Goal: Use online tool/utility: Utilize a website feature to perform a specific function

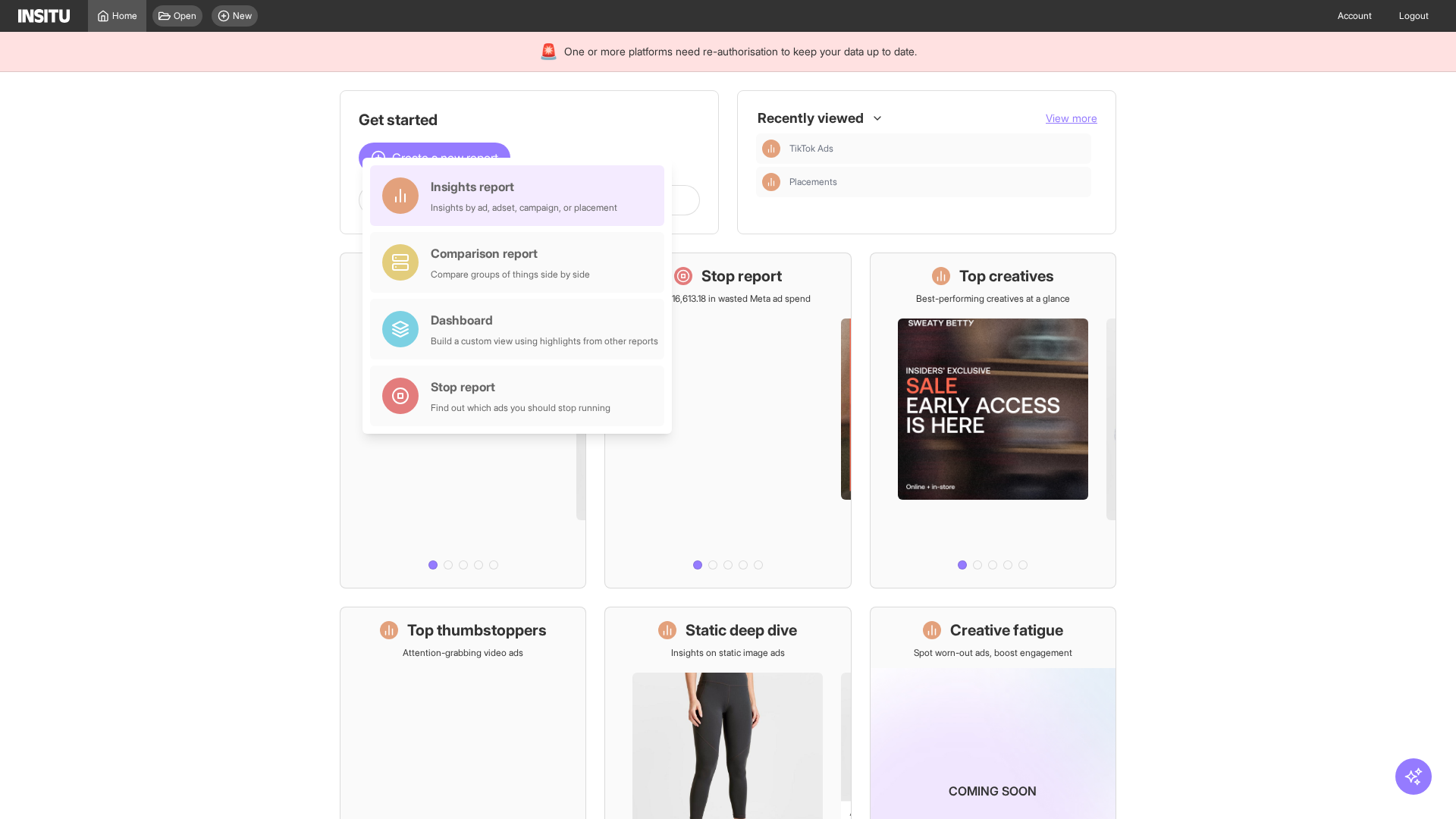
click at [521, 196] on div "Insights report Insights by ad, adset, campaign, or placement" at bounding box center [524, 195] width 186 height 36
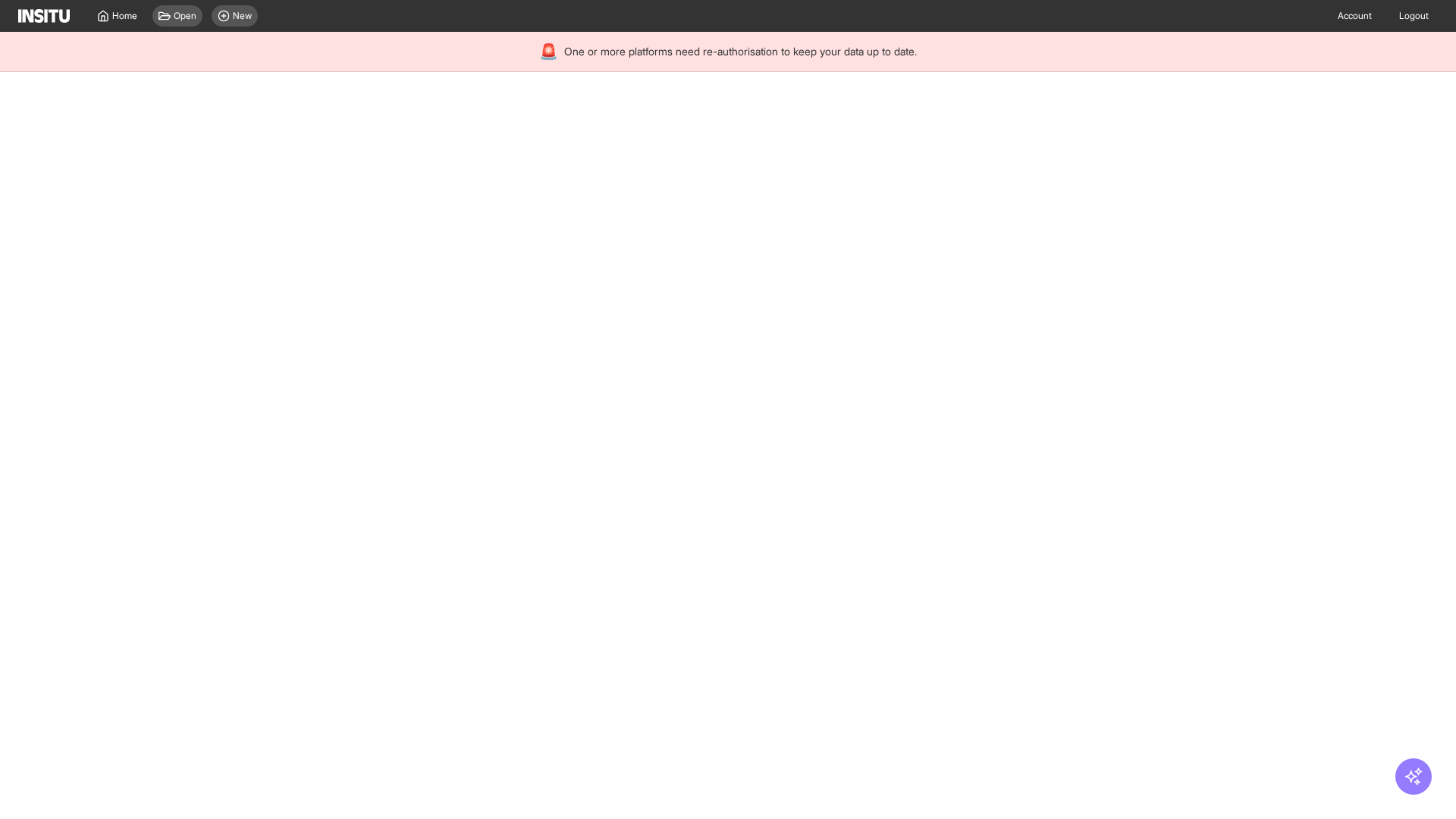
select select "**"
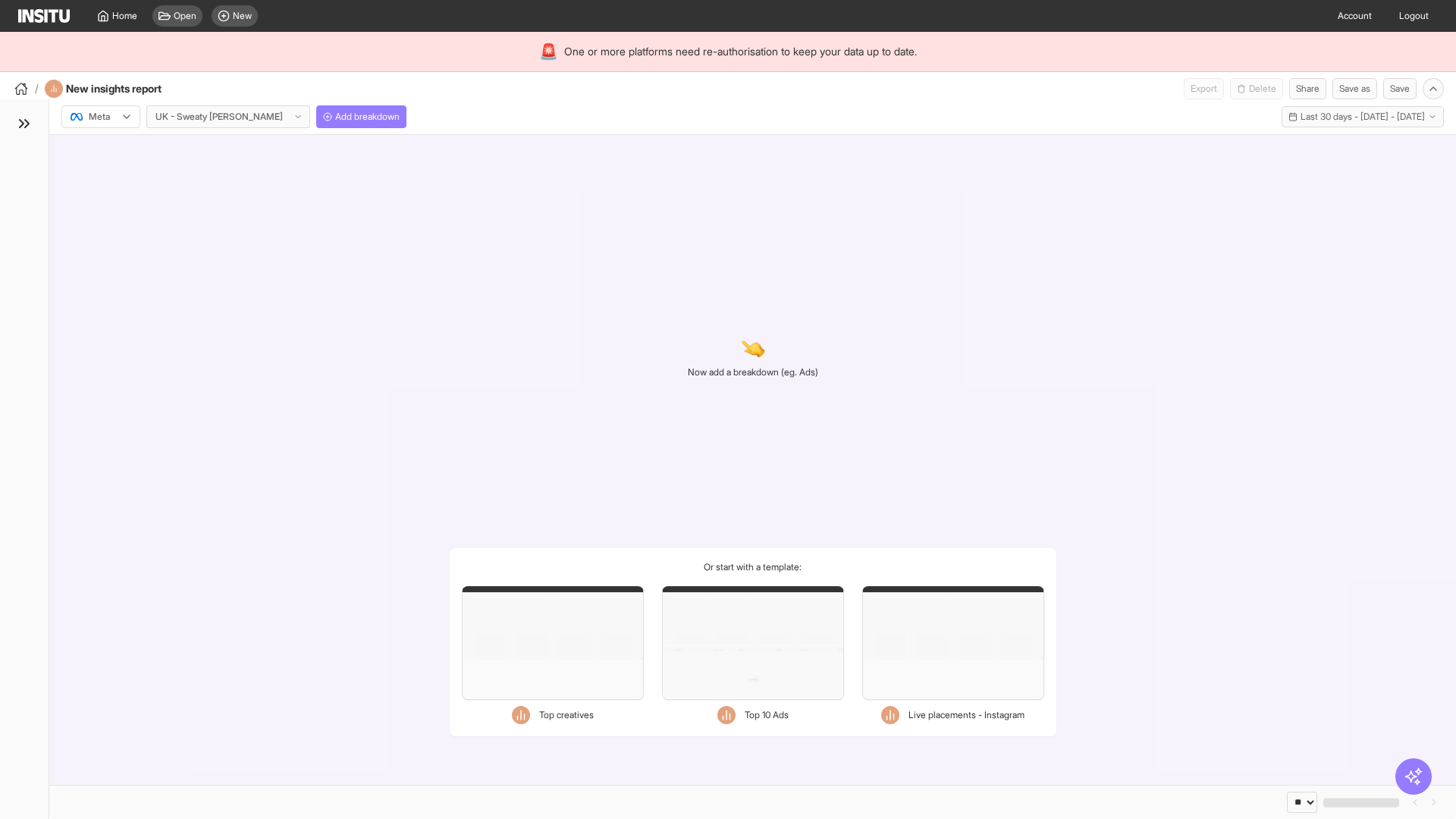
click at [101, 116] on div at bounding box center [90, 116] width 43 height 15
click at [100, 149] on span "Meta" at bounding box center [99, 149] width 20 height 14
click at [335, 116] on span "Add breakdown" at bounding box center [367, 116] width 64 height 12
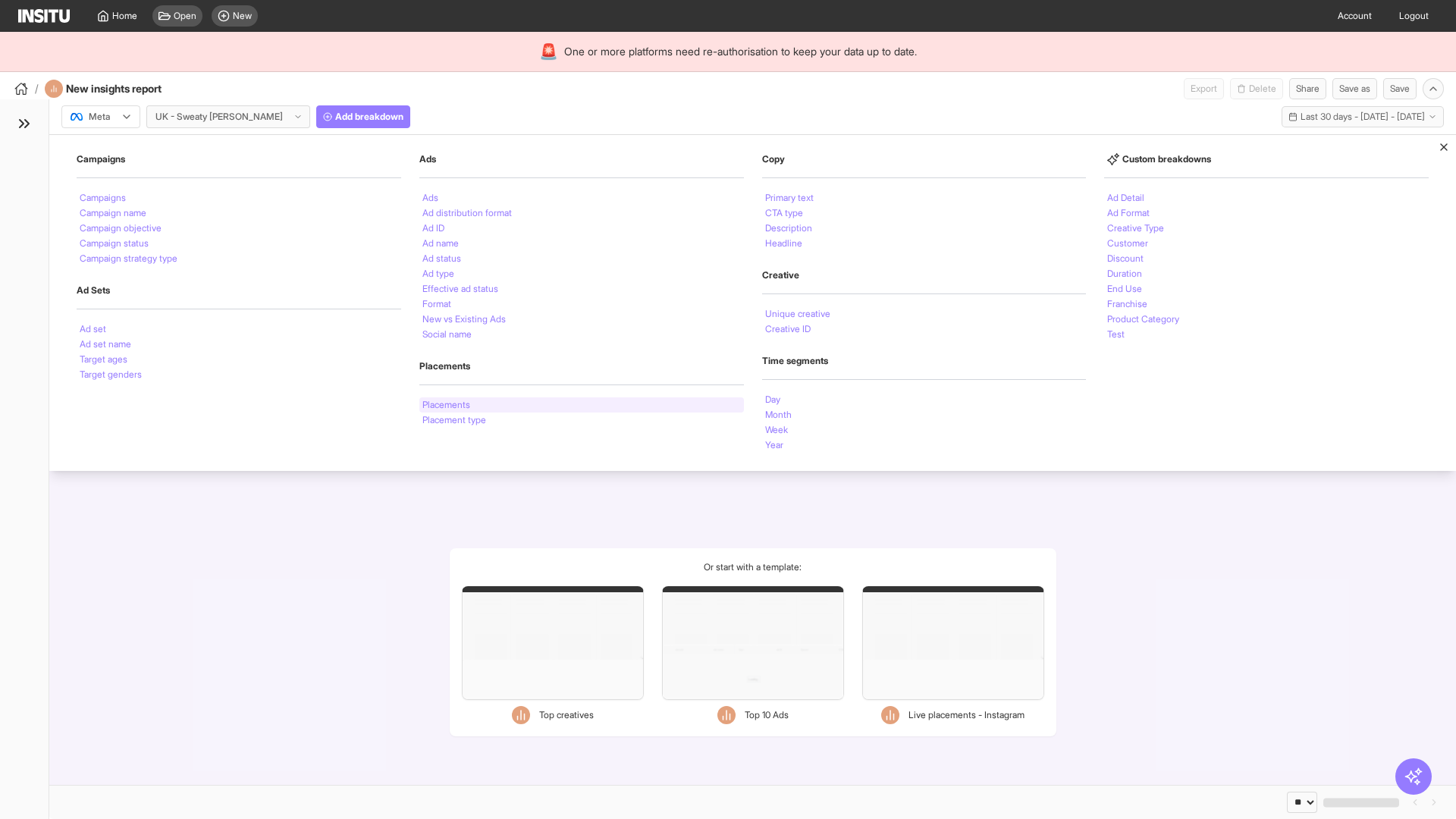
click at [447, 405] on li "Placements" at bounding box center [446, 405] width 47 height 9
